Goal: Transaction & Acquisition: Purchase product/service

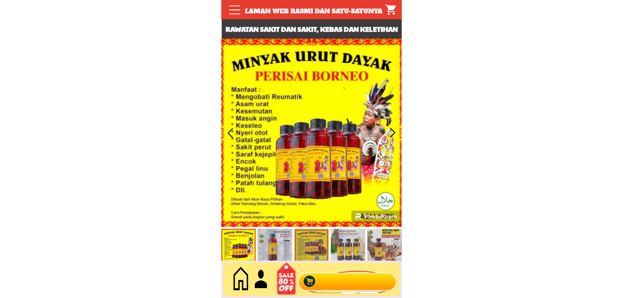
click at [351, 273] on div at bounding box center [347, 279] width 104 height 28
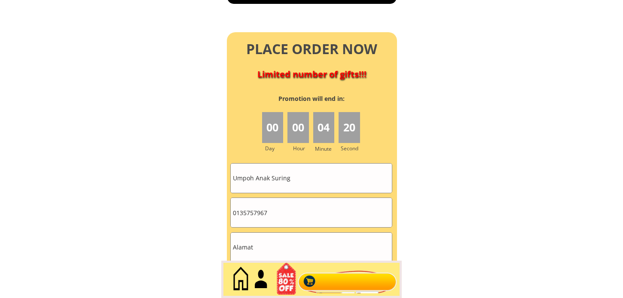
scroll to position [3917, 0]
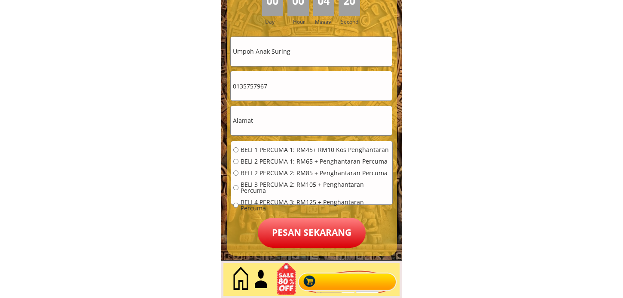
click at [337, 51] on input "Umpoh Anak Suring" at bounding box center [311, 51] width 161 height 29
paste input "Durahim bin kahar"
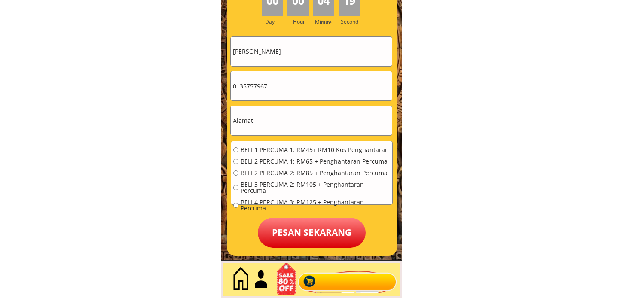
type input "Durahim bin kahar"
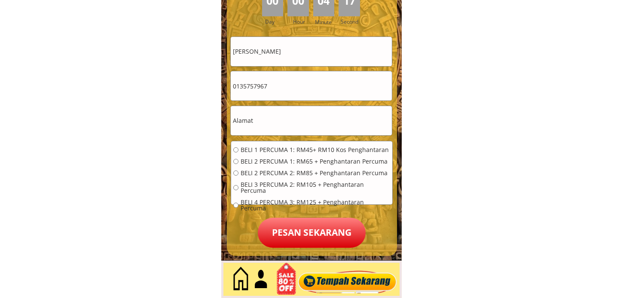
click at [289, 82] on input "0135757967" at bounding box center [311, 85] width 161 height 29
paste input "65475258"
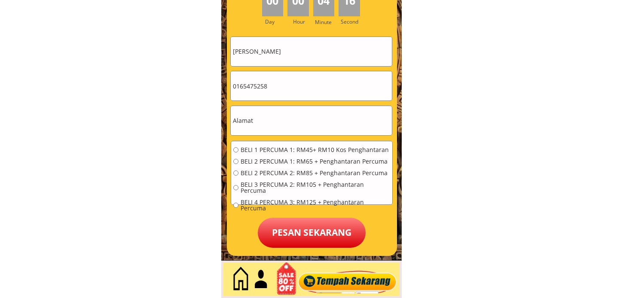
type input "0165475258"
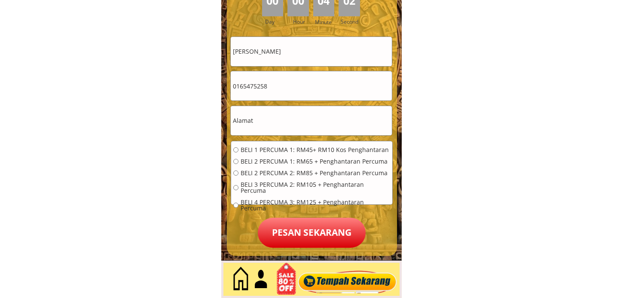
click at [297, 134] on input "text" at bounding box center [311, 120] width 161 height 29
click at [298, 119] on input "text" at bounding box center [311, 120] width 161 height 29
paste input "Ina enterprise tuaran pasar sayur poskod 89200 tuaran I'm"
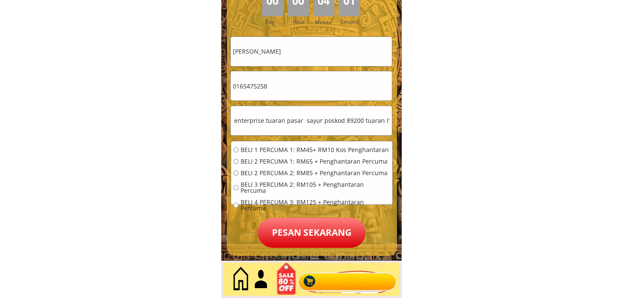
type input "Ina enterprise tuaran pasar sayur poskod 89200 tuaran I'm"
click at [280, 159] on span "BELI 2 PERCUMA 1: RM65 + Penghantaran Percuma" at bounding box center [314, 161] width 149 height 6
radio input "true"
drag, startPoint x: 304, startPoint y: 225, endPoint x: 313, endPoint y: 231, distance: 11.0
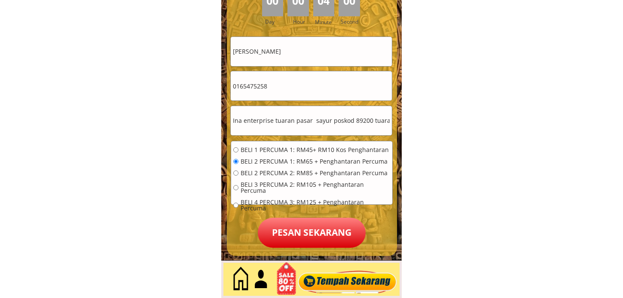
click at [305, 225] on p "Pesan sekarang" at bounding box center [312, 233] width 108 height 30
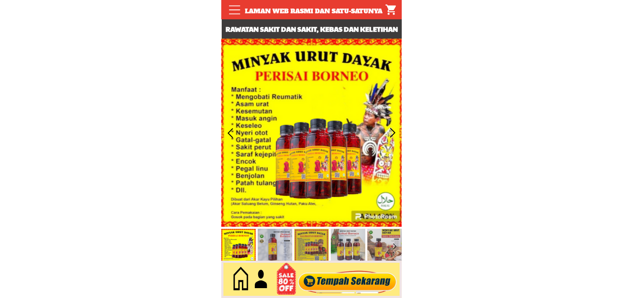
click at [357, 280] on div at bounding box center [347, 279] width 104 height 28
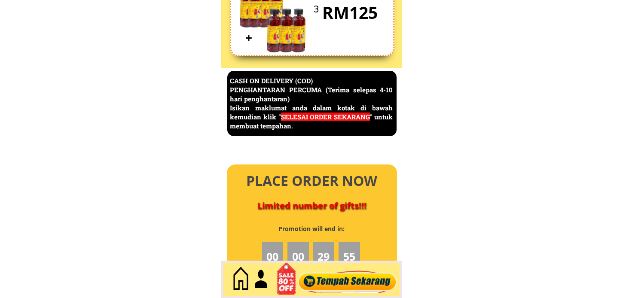
scroll to position [3726, 0]
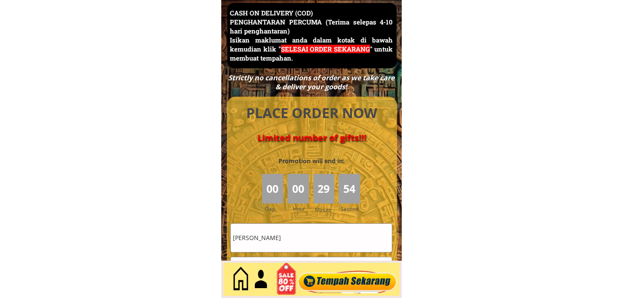
click at [303, 232] on input "Durahim bin kahar" at bounding box center [311, 238] width 161 height 28
paste input "Teresa ak"
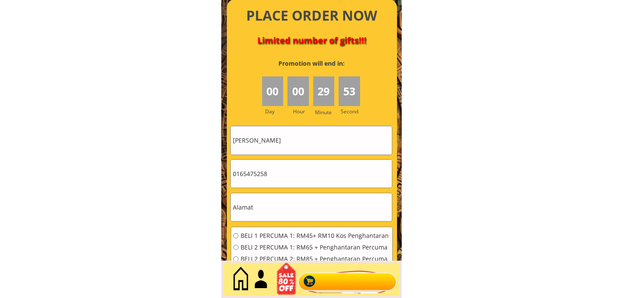
scroll to position [3869, 0]
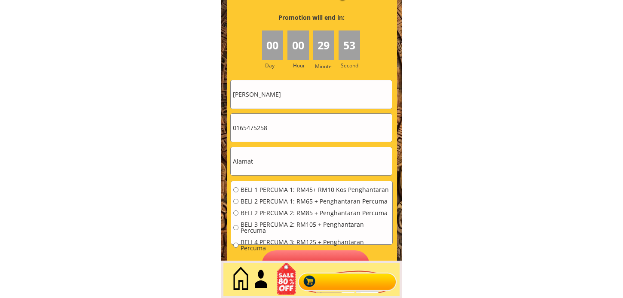
type input "Teresa ak"
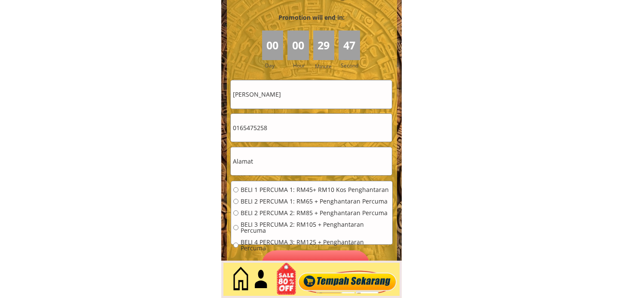
click at [277, 151] on input "text" at bounding box center [311, 161] width 161 height 28
paste input "390F Bukit Orang.Jln sultan Iskandar.Bintulu,Sarawak"
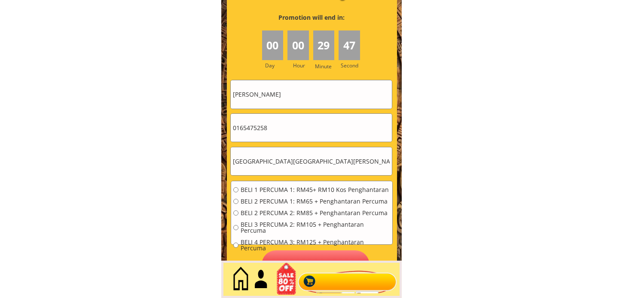
type input "390F Bukit Orang.Jln sultan Iskandar.Bintulu,Sarawak"
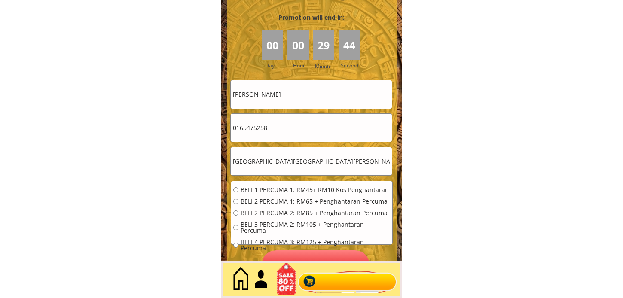
click at [287, 134] on input "0165475258" at bounding box center [311, 128] width 161 height 28
paste input "09815050"
type input "0109815050"
click at [272, 192] on span "BELI 1 PERCUMA 1: RM45+ RM10 Kos Penghantaran" at bounding box center [314, 190] width 149 height 6
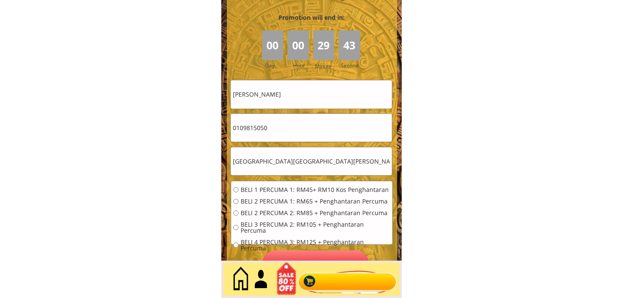
radio input "true"
click at [317, 259] on p "Pesan sekarang" at bounding box center [316, 264] width 108 height 29
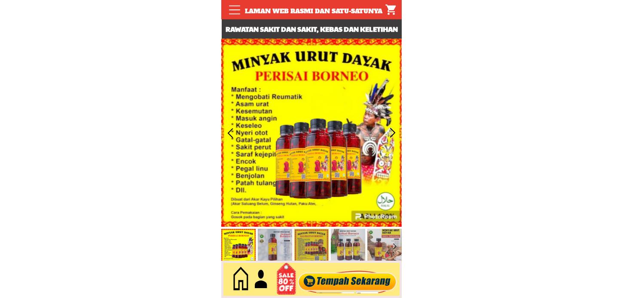
click at [319, 277] on div at bounding box center [347, 279] width 104 height 28
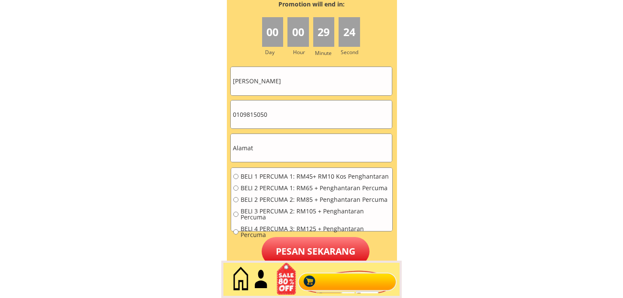
scroll to position [3917, 0]
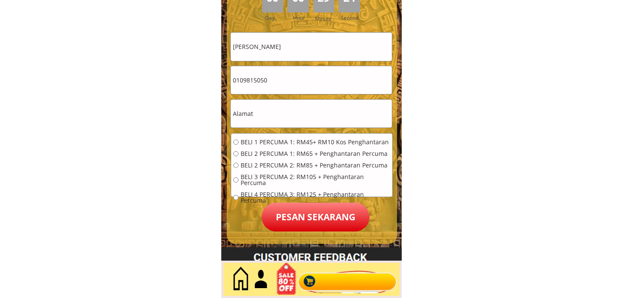
click at [294, 79] on input "0109815050" at bounding box center [311, 80] width 161 height 28
paste input "92371513"
type input "0192371513"
click at [325, 38] on input "Teresa ak" at bounding box center [311, 47] width 161 height 28
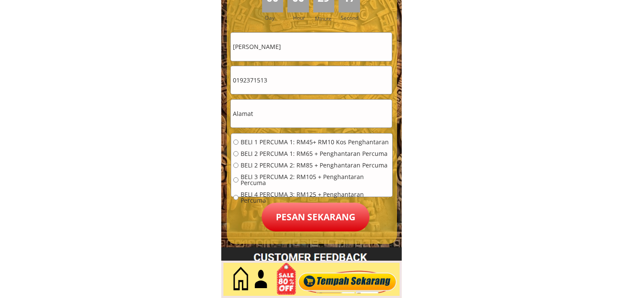
click at [325, 38] on input "Teresa ak" at bounding box center [311, 47] width 161 height 28
paste input "[PERSON_NAME]"
click at [307, 44] on input "Teresa Abdul Aziz Aziz" at bounding box center [311, 47] width 161 height 28
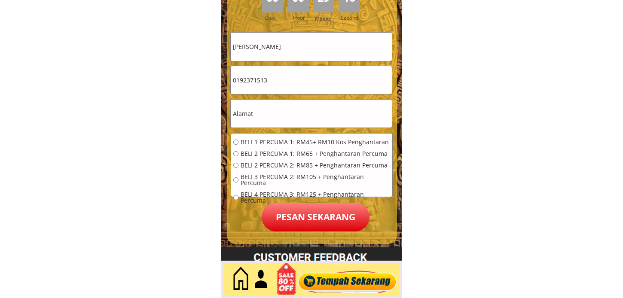
paste input "text"
type input "[PERSON_NAME]"
click at [319, 93] on input "0192371513" at bounding box center [311, 80] width 161 height 28
click at [293, 120] on input "text" at bounding box center [311, 114] width 161 height 28
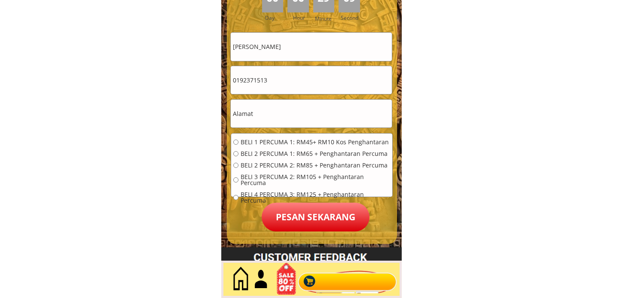
paste input "No.36 B, jalan rusa, kampong klang gate, setapak, kuala lumpur.53100"
type input "No.36 B, jalan rusa, kampong klang gate, setapak, kuala lumpur.53100"
click at [282, 154] on span "BELI 2 PERCUMA 1: RM65 + Penghantaran Percuma" at bounding box center [314, 154] width 149 height 6
radio input "true"
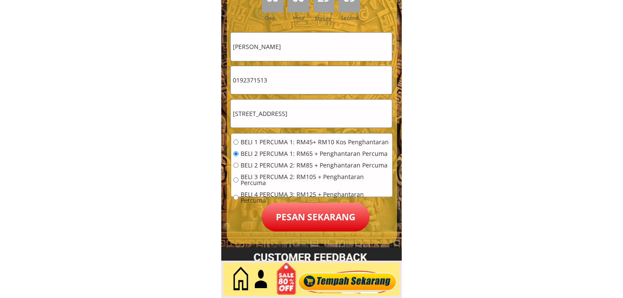
scroll to position [0, 0]
click at [309, 213] on p "Pesan sekarang" at bounding box center [316, 217] width 108 height 29
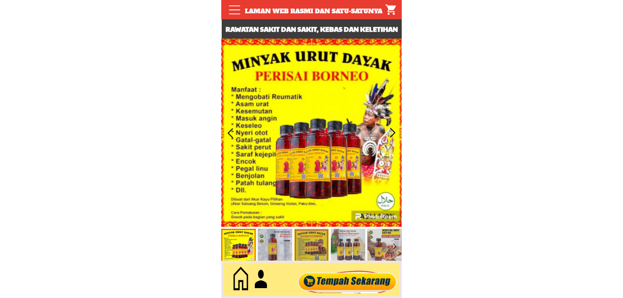
click at [365, 286] on div at bounding box center [347, 279] width 104 height 28
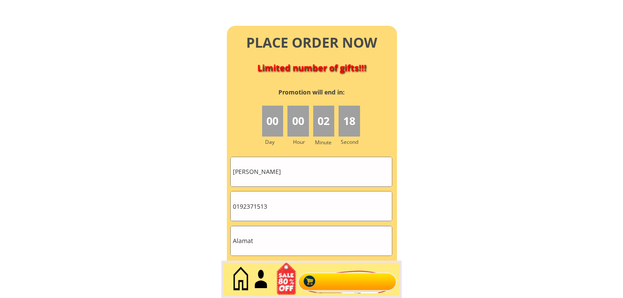
scroll to position [3917, 0]
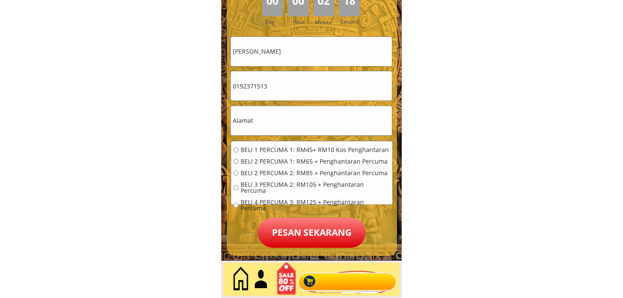
click at [318, 82] on input "0192371513" at bounding box center [311, 85] width 161 height 29
paste input "60112916556"
click at [318, 82] on input "60112916556" at bounding box center [311, 85] width 161 height 29
drag, startPoint x: 235, startPoint y: 86, endPoint x: 230, endPoint y: 87, distance: 5.6
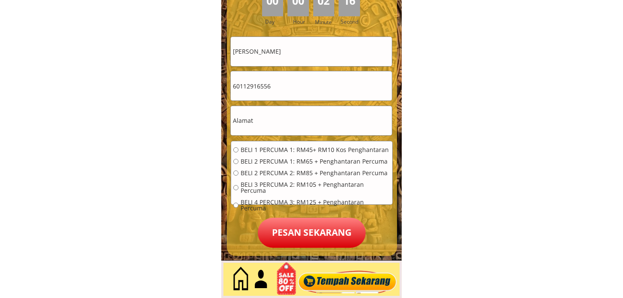
click at [231, 87] on input "60112916556" at bounding box center [311, 85] width 161 height 29
type input "0112916556"
click at [306, 66] on input "[PERSON_NAME]" at bounding box center [311, 51] width 161 height 29
click at [308, 53] on input "[PERSON_NAME]" at bounding box center [311, 51] width 161 height 29
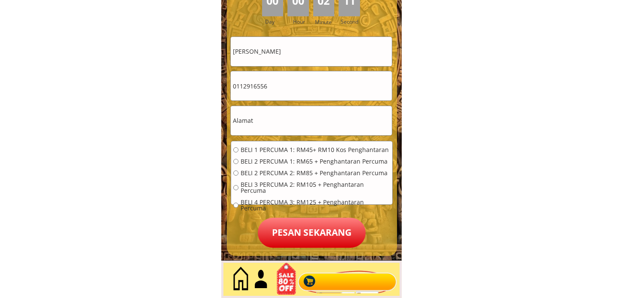
click at [308, 53] on input "[PERSON_NAME]" at bounding box center [311, 51] width 161 height 29
paste input "Kuang Salau"
type input "Kuang Salau"
click at [303, 117] on input "text" at bounding box center [311, 120] width 161 height 29
click at [303, 116] on input "text" at bounding box center [311, 120] width 161 height 29
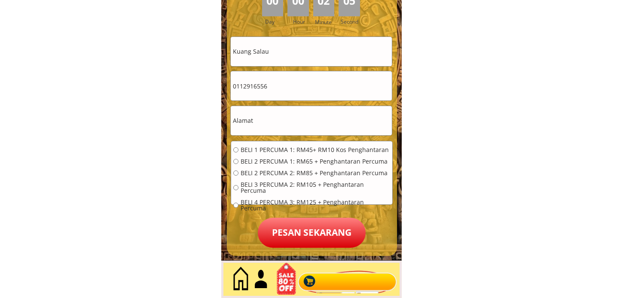
paste input "No. 115 Kpg Puruh Karu. [GEOGRAPHIC_DATA] [GEOGRAPHIC_DATA]"
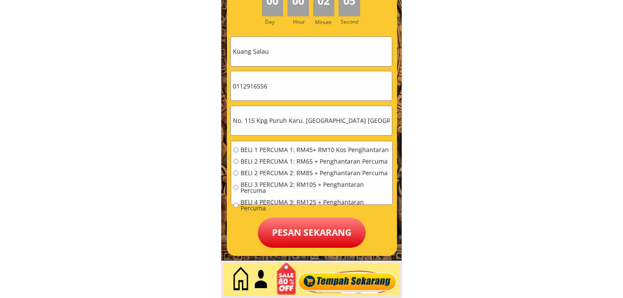
scroll to position [0, 64]
type input "No. 115 Kpg Puruh Karu. [GEOGRAPHIC_DATA] [GEOGRAPHIC_DATA]"
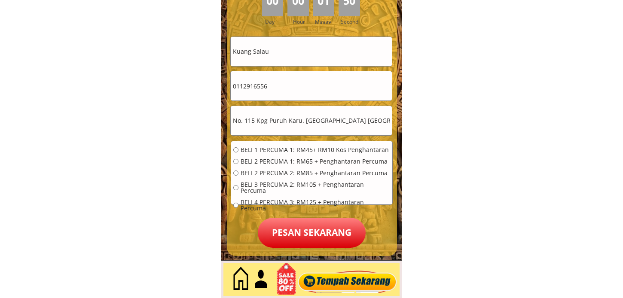
click at [269, 170] on span "BELI 2 PERCUMA 2: RM85 + Penghantaran Percuma" at bounding box center [314, 173] width 149 height 6
radio input "true"
drag, startPoint x: 306, startPoint y: 229, endPoint x: 313, endPoint y: 176, distance: 52.9
click at [307, 229] on p "Pesan sekarang" at bounding box center [312, 233] width 108 height 30
